Goal: Navigation & Orientation: Find specific page/section

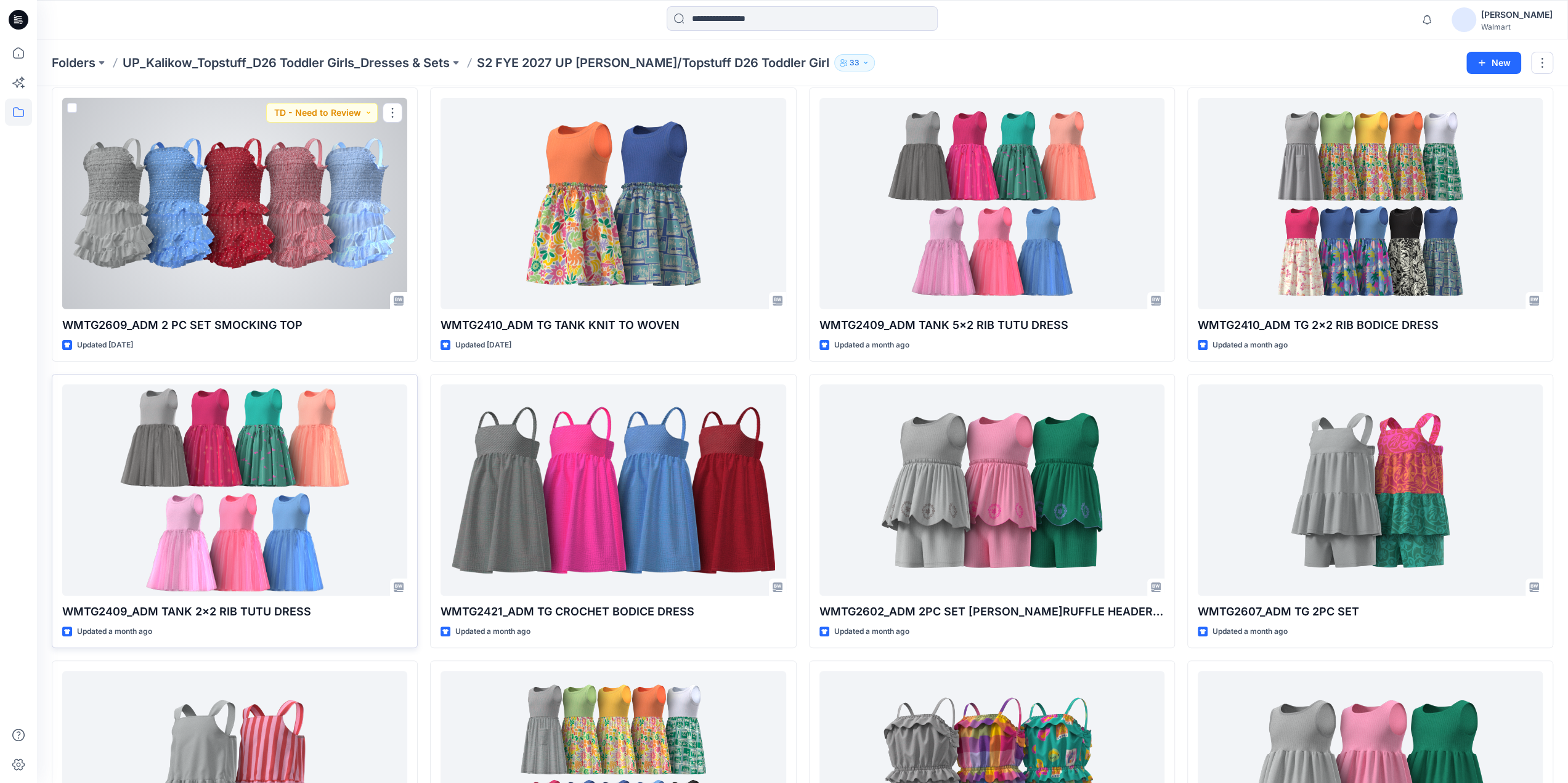
scroll to position [216, 0]
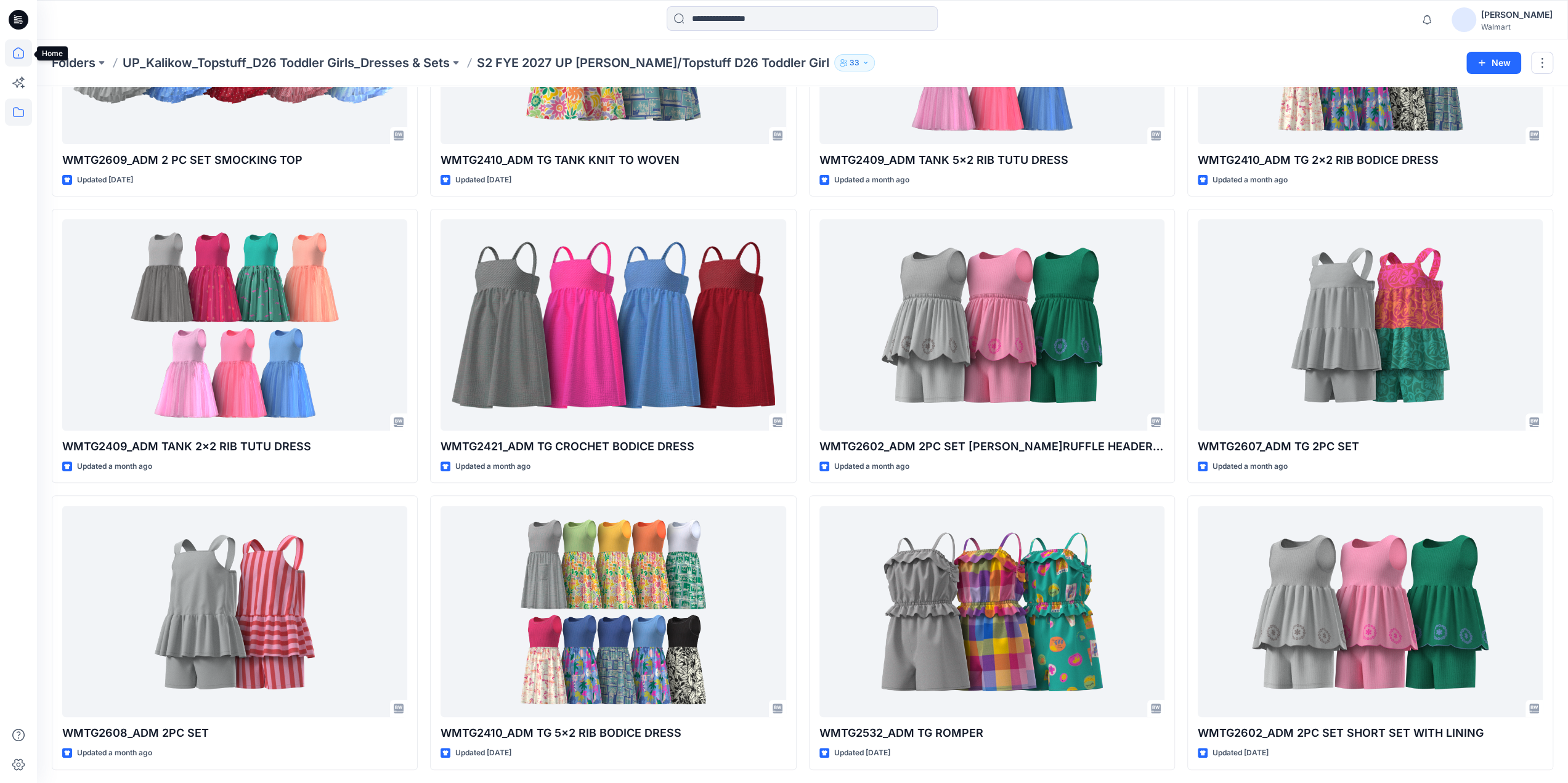
click at [19, 51] on icon at bounding box center [18, 53] width 27 height 27
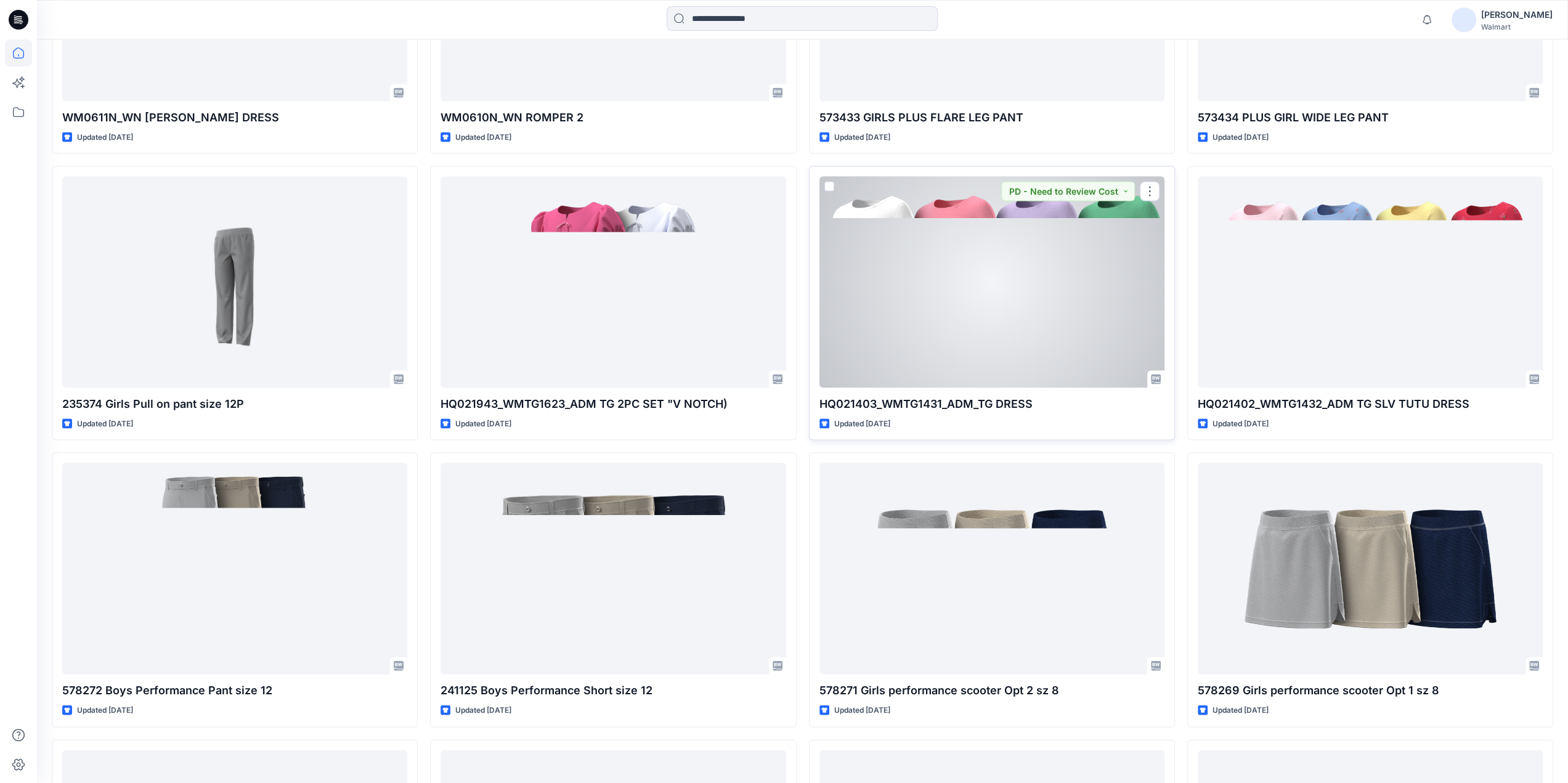
scroll to position [1434, 0]
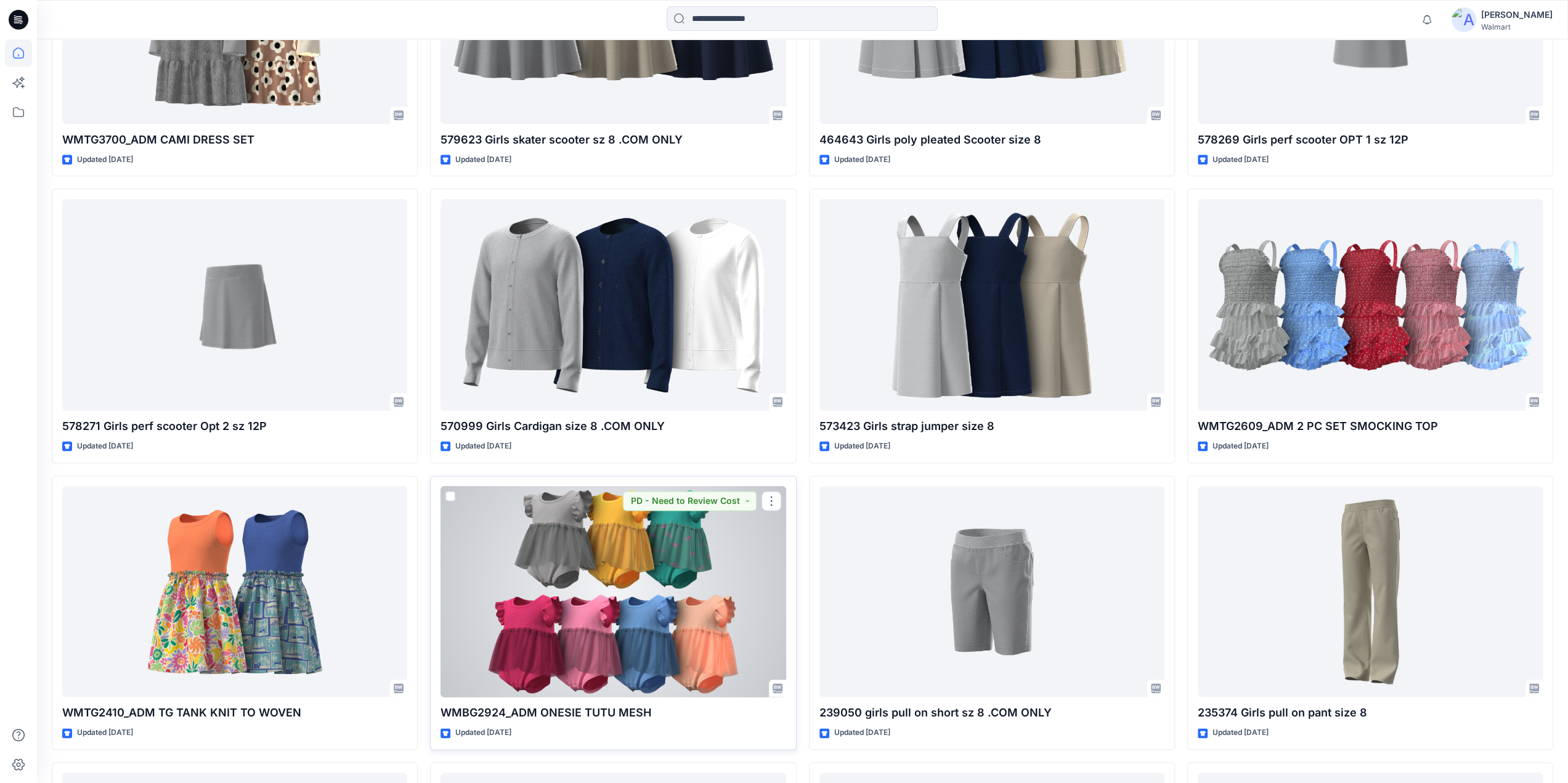
click at [614, 543] on div at bounding box center [614, 592] width 345 height 212
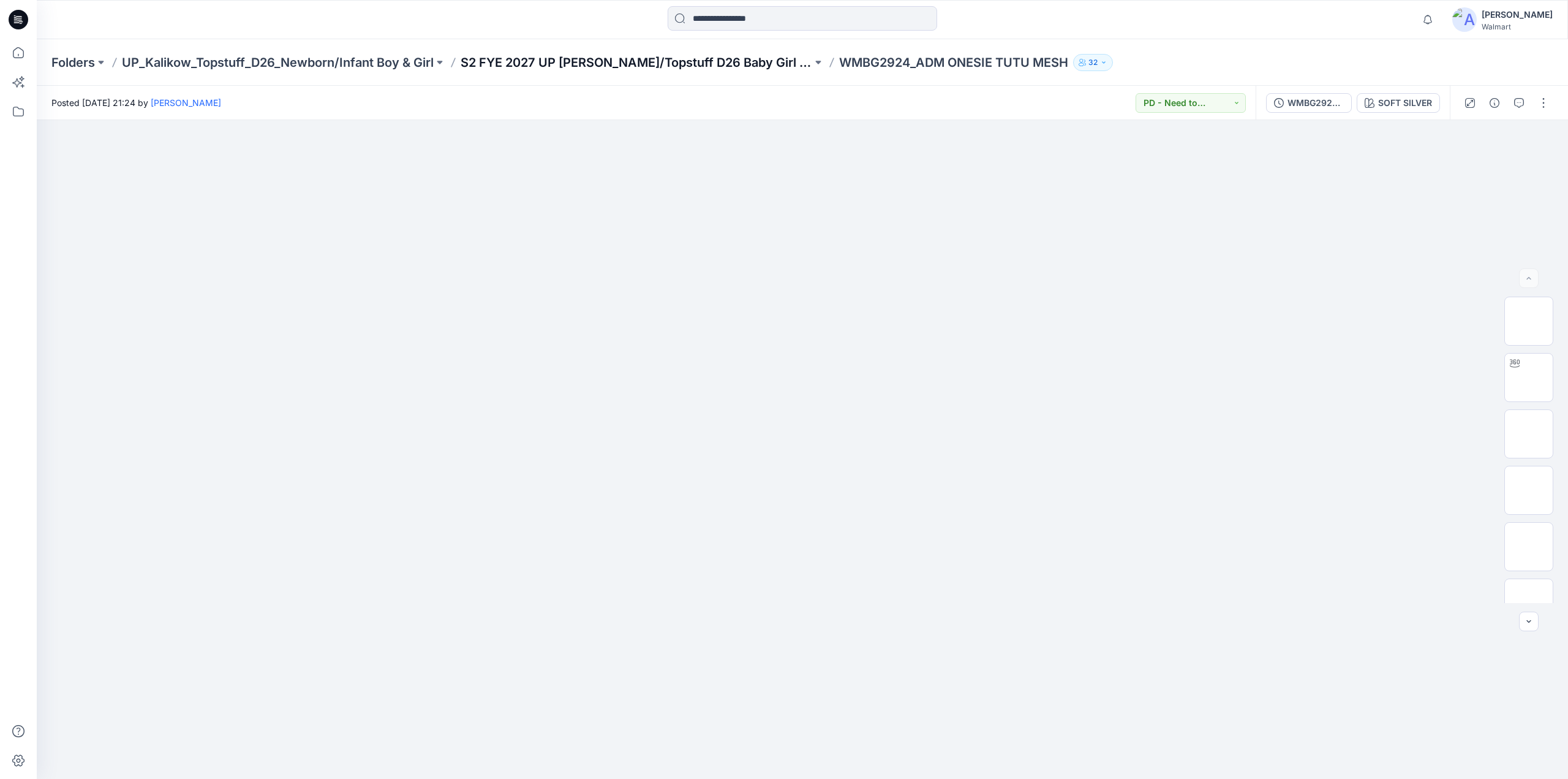
click at [575, 64] on p "S2 FYE 2027 UP [PERSON_NAME]/Topstuff D26 Baby Girl & Boy" at bounding box center [636, 62] width 351 height 17
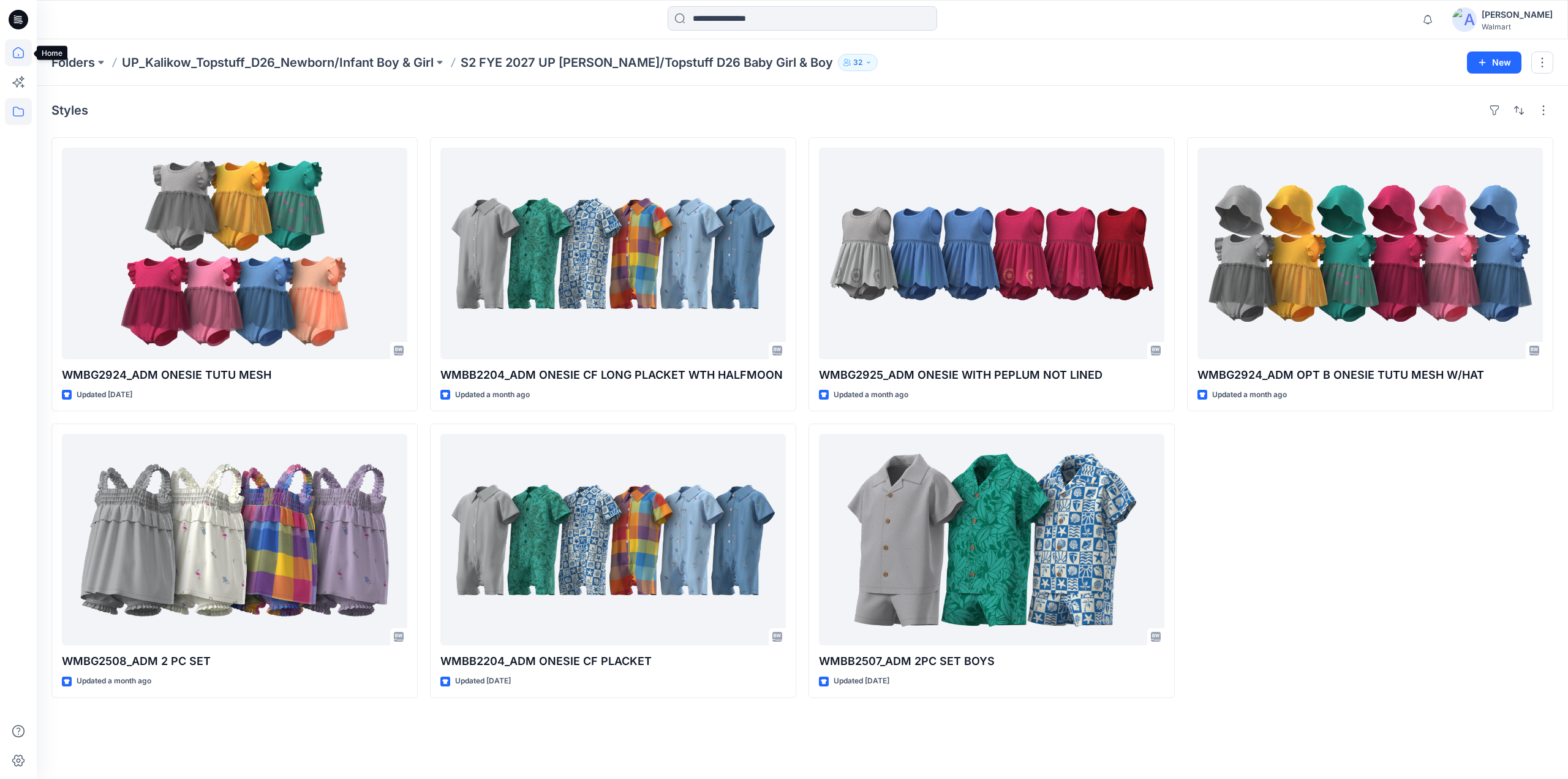
click at [9, 53] on icon at bounding box center [18, 53] width 27 height 27
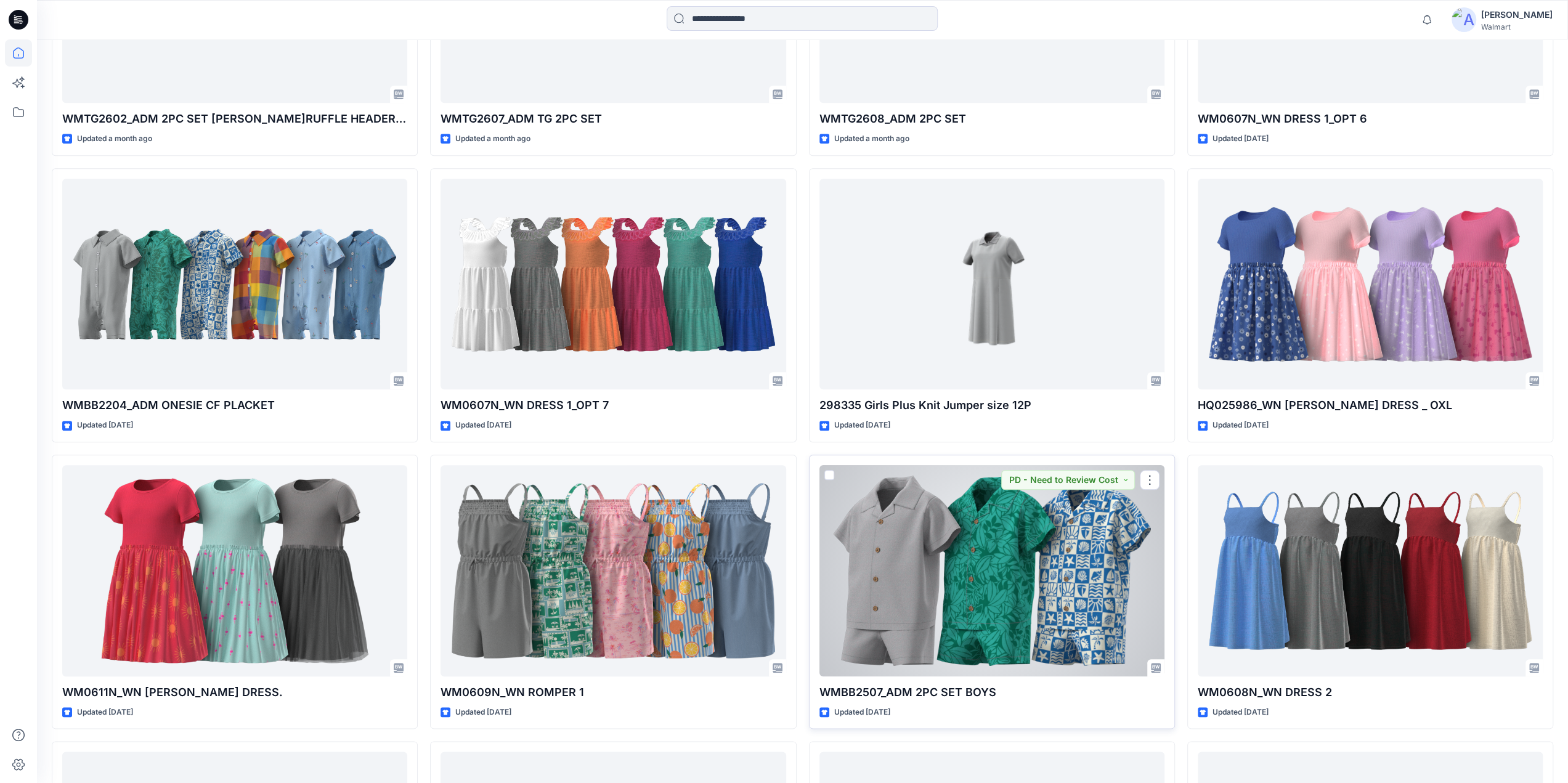
scroll to position [6613, 0]
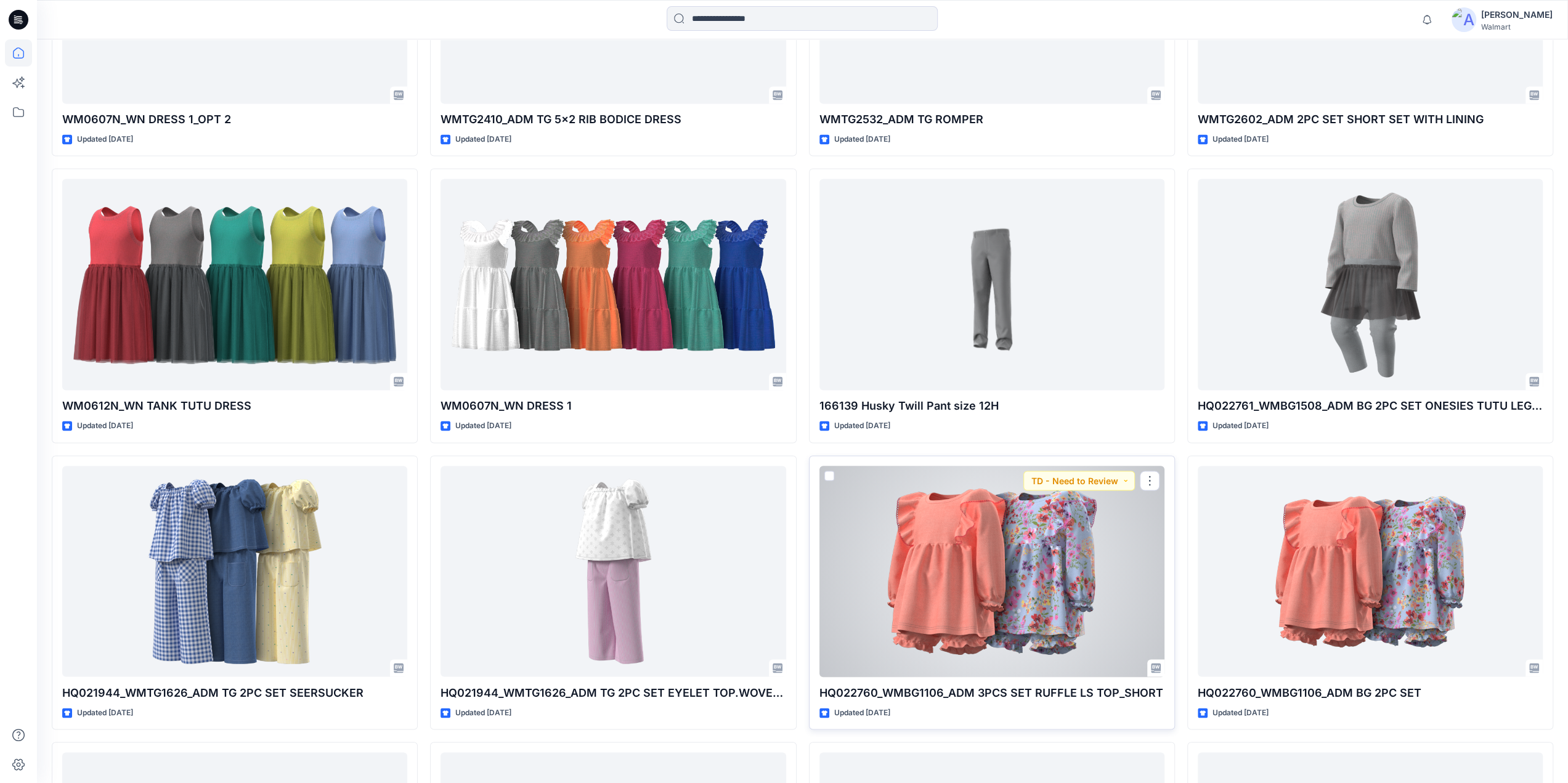
click at [946, 568] on div at bounding box center [992, 571] width 345 height 212
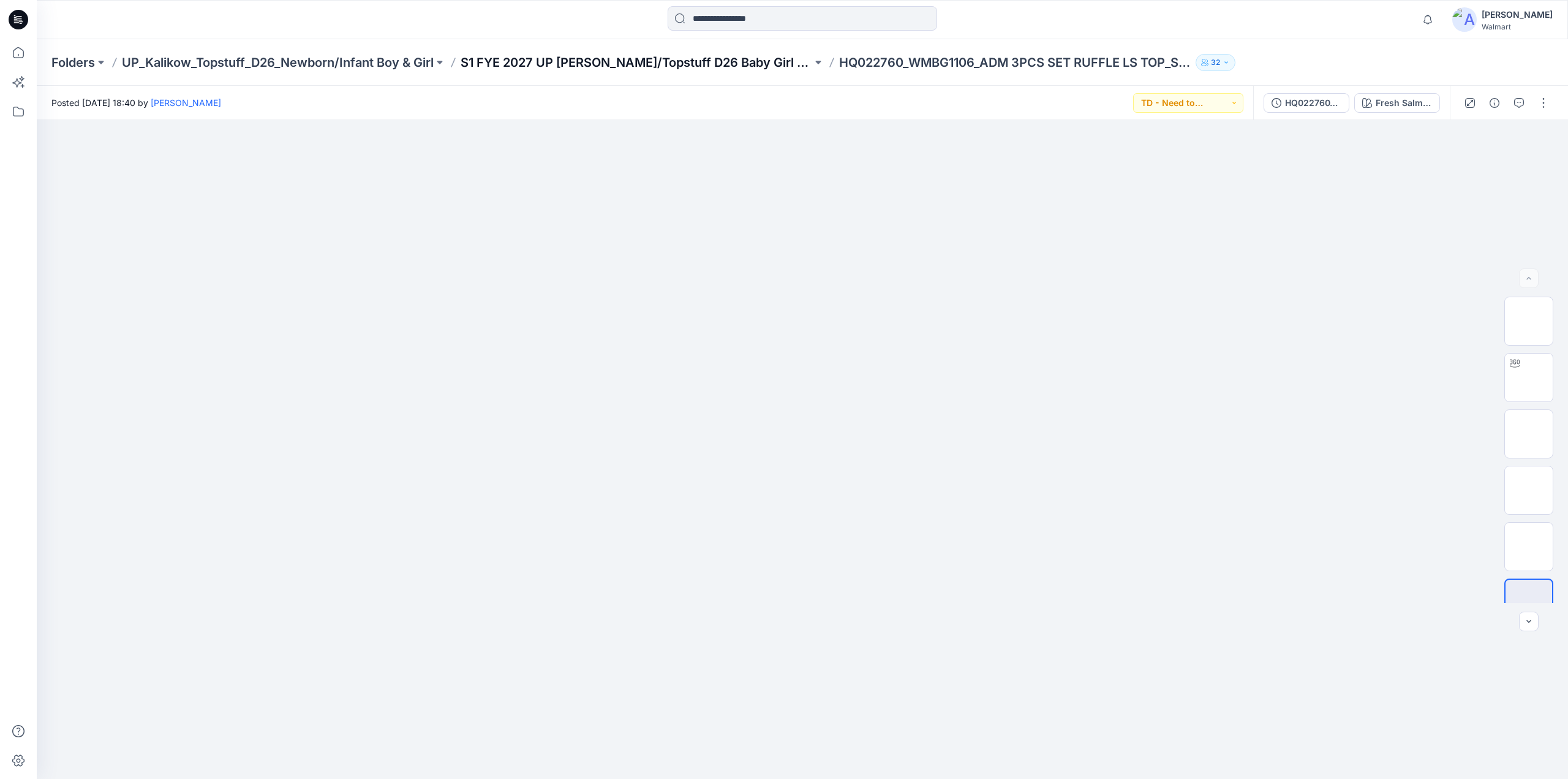
click at [589, 57] on p "S1 FYE 2027 UP [PERSON_NAME]/Topstuff D26 Baby Girl & Boy" at bounding box center [636, 62] width 351 height 17
